Goal: Submit feedback/report problem

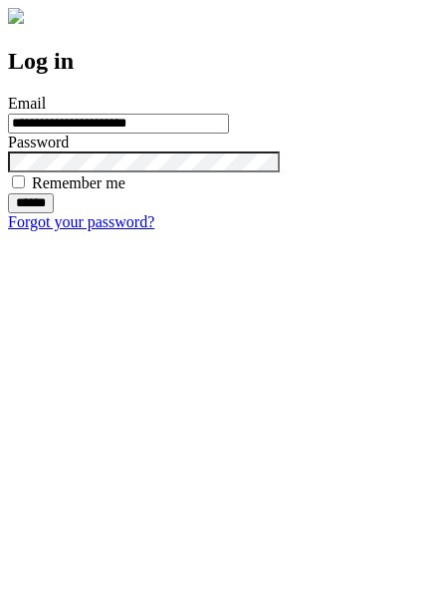
type input "**********"
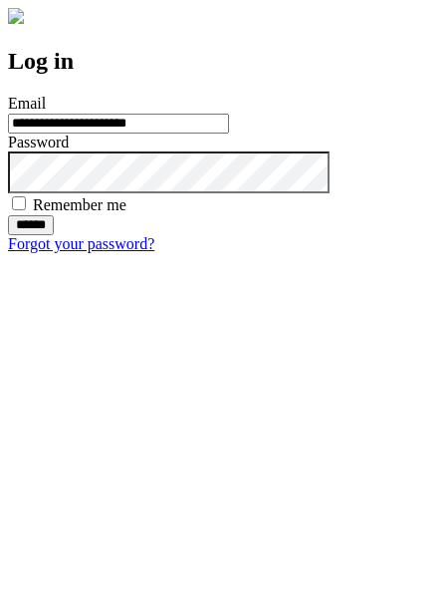
click at [54, 235] on input "******" at bounding box center [31, 225] width 46 height 20
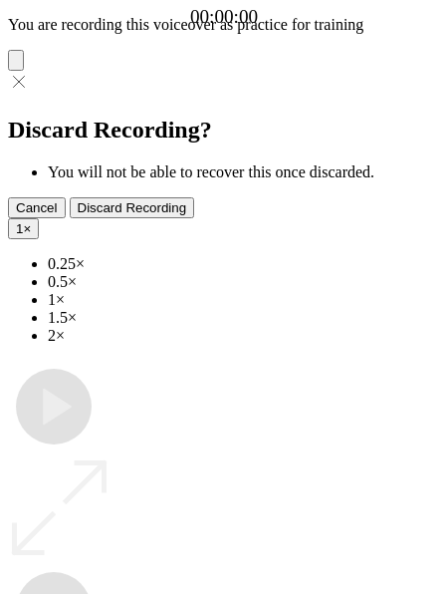
type input "**********"
